Goal: Navigation & Orientation: Go to known website

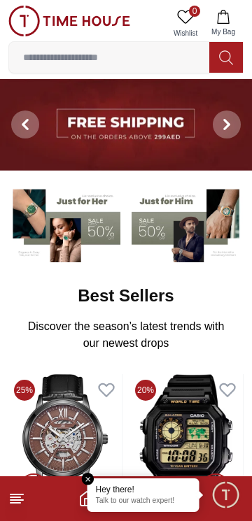
click at [229, 499] on span "Minimize live chat window" at bounding box center [225, 494] width 41 height 41
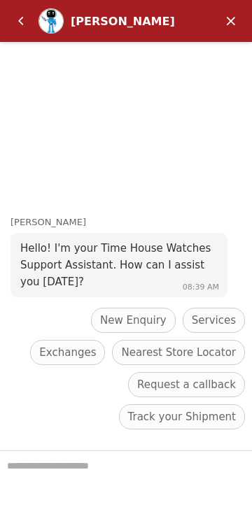
click at [225, 14] on em "Minimize" at bounding box center [231, 21] width 28 height 28
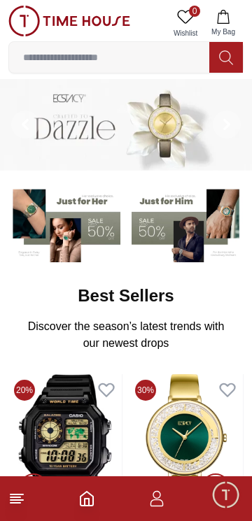
click at [13, 497] on line at bounding box center [15, 497] width 10 height 0
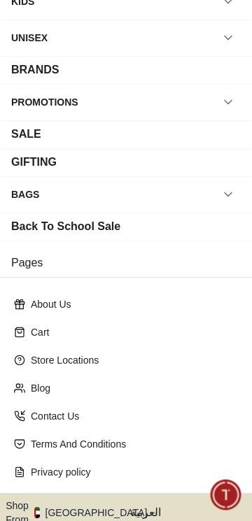
scroll to position [195, 0]
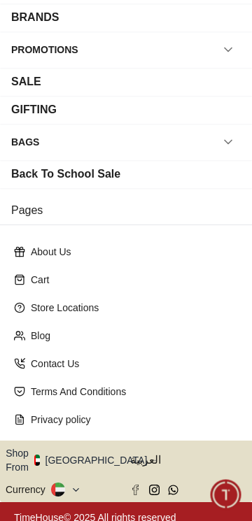
click at [153, 455] on icon "button" at bounding box center [155, 460] width 5 height 10
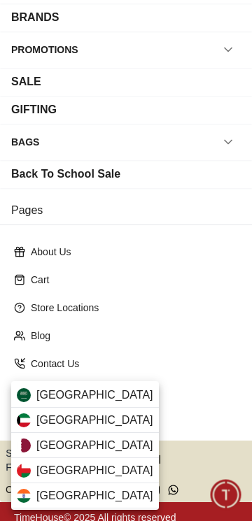
click at [76, 494] on div "[GEOGRAPHIC_DATA]" at bounding box center [85, 495] width 148 height 25
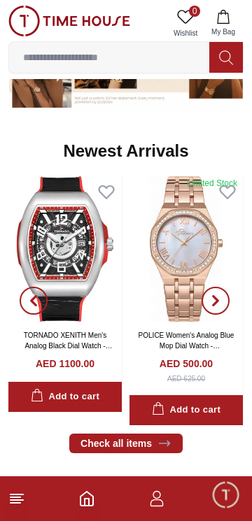
click at [9, 517] on footer at bounding box center [126, 498] width 252 height 45
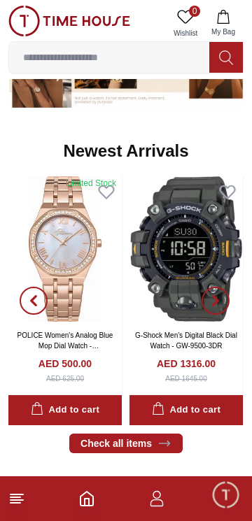
click at [16, 499] on icon at bounding box center [16, 498] width 17 height 17
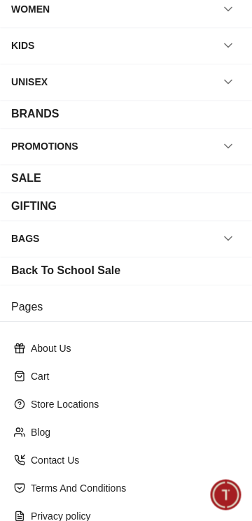
scroll to position [195, 0]
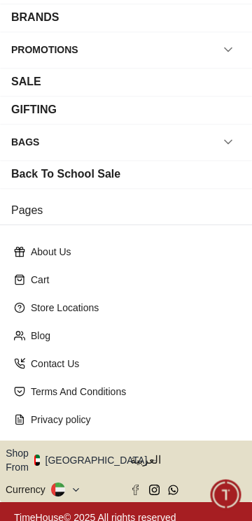
click at [94, 452] on button "Shop From [GEOGRAPHIC_DATA]" at bounding box center [82, 460] width 152 height 28
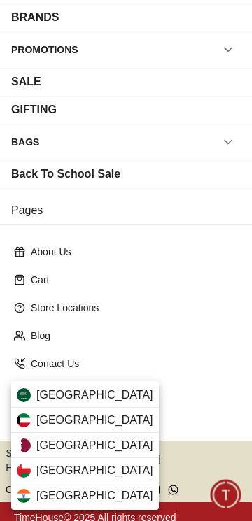
click at [55, 497] on span "[GEOGRAPHIC_DATA]" at bounding box center [94, 496] width 117 height 17
